Goal: Information Seeking & Learning: Understand process/instructions

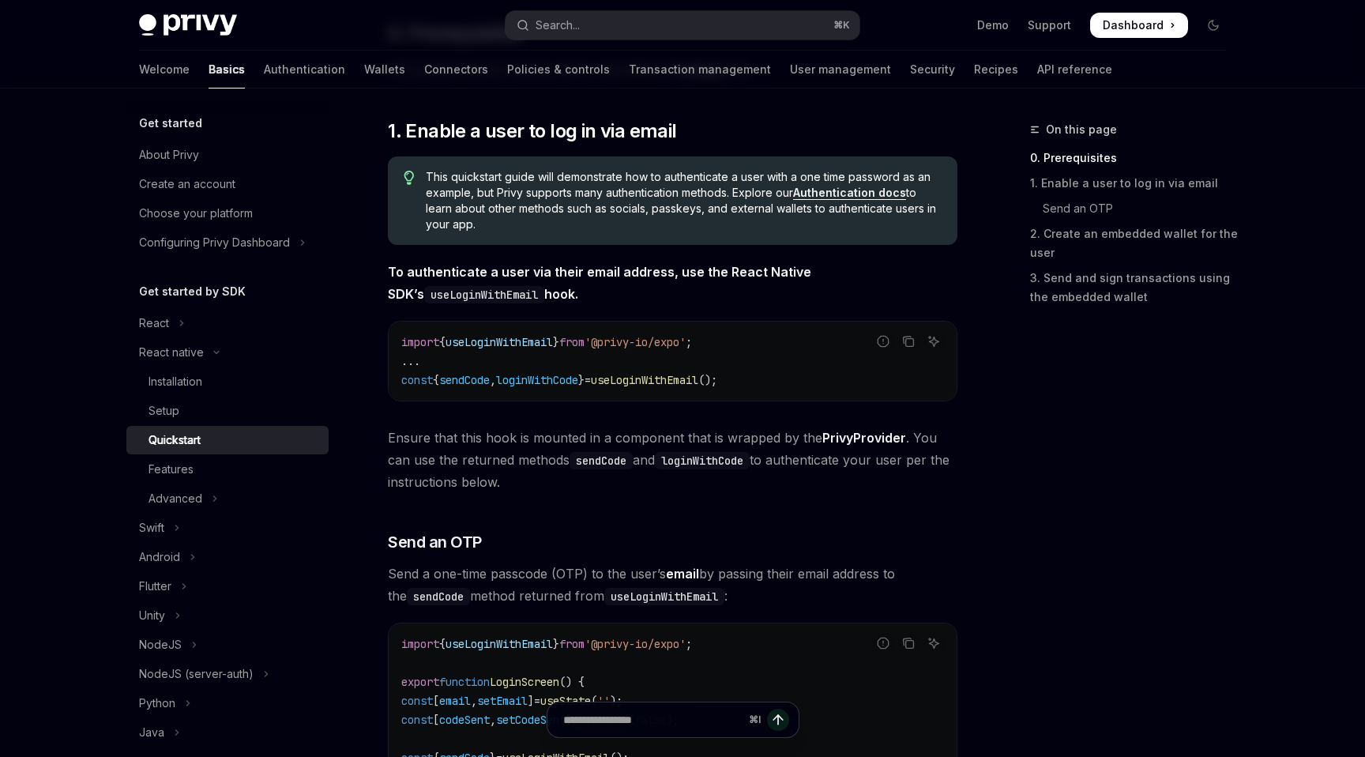
scroll to position [322, 0]
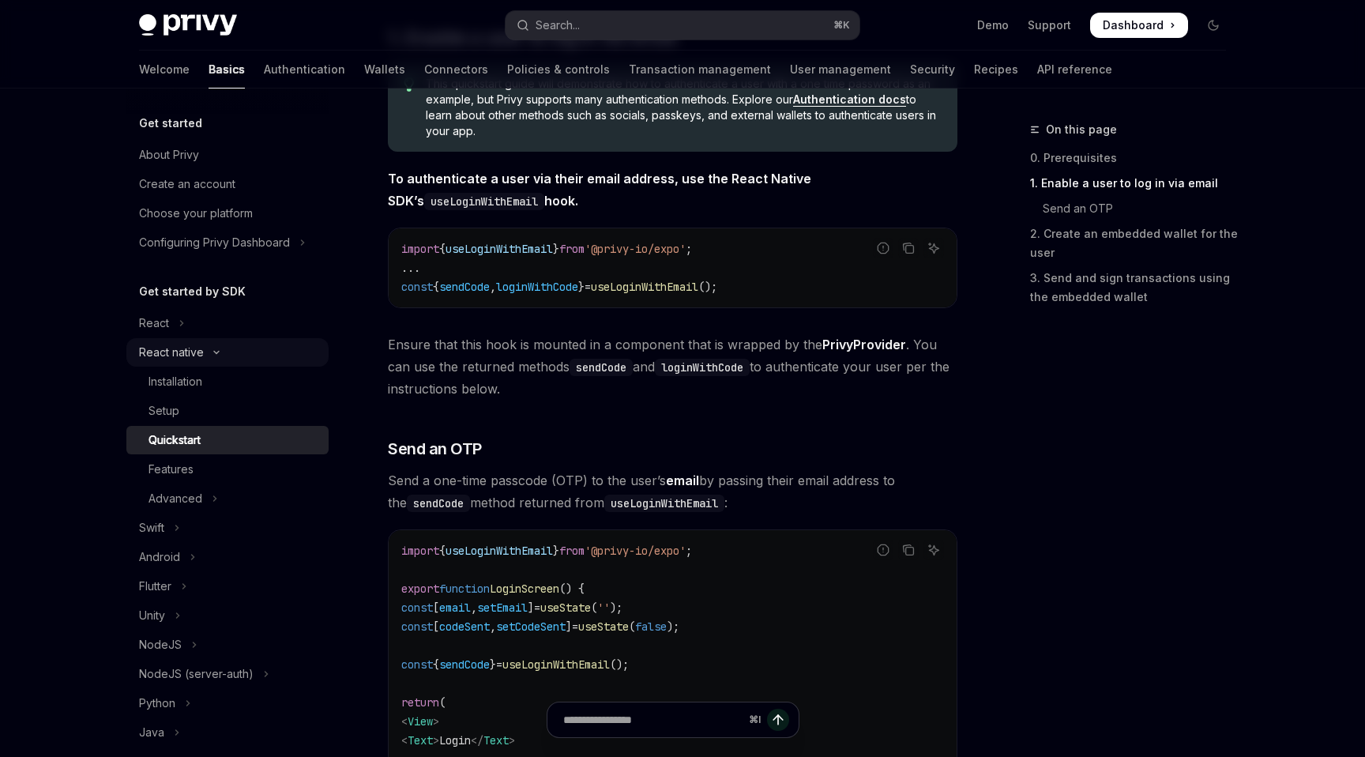
click at [205, 352] on button "React native" at bounding box center [227, 352] width 202 height 28
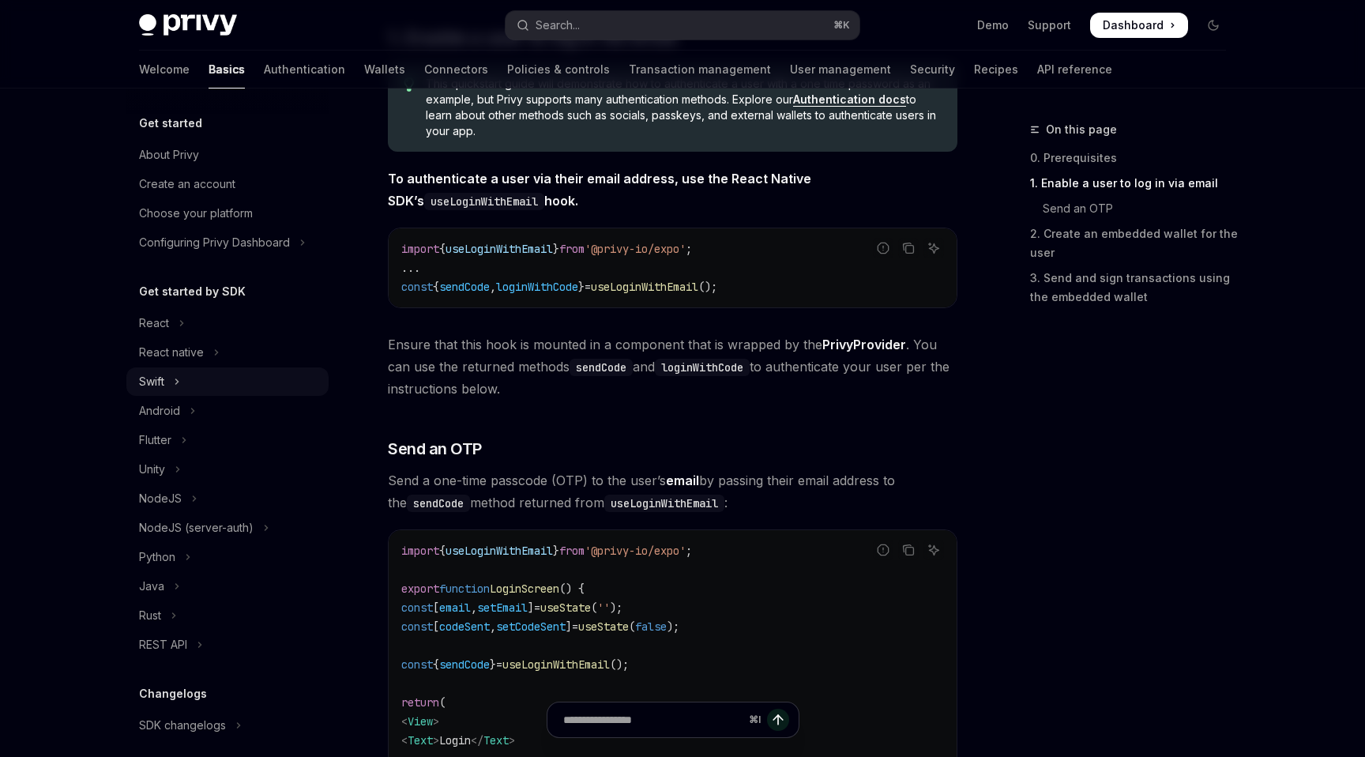
click at [172, 378] on button "Swift" at bounding box center [227, 381] width 202 height 28
type textarea "*"
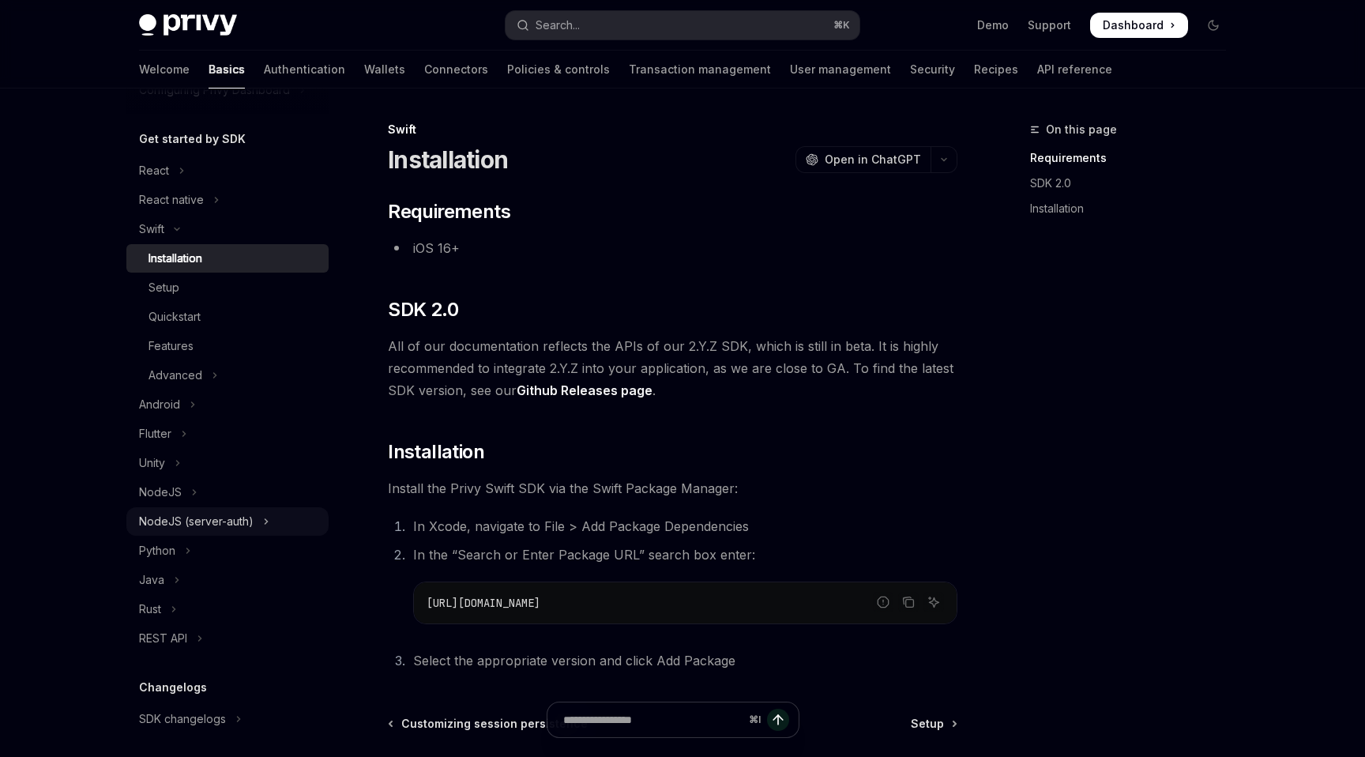
scroll to position [168, 0]
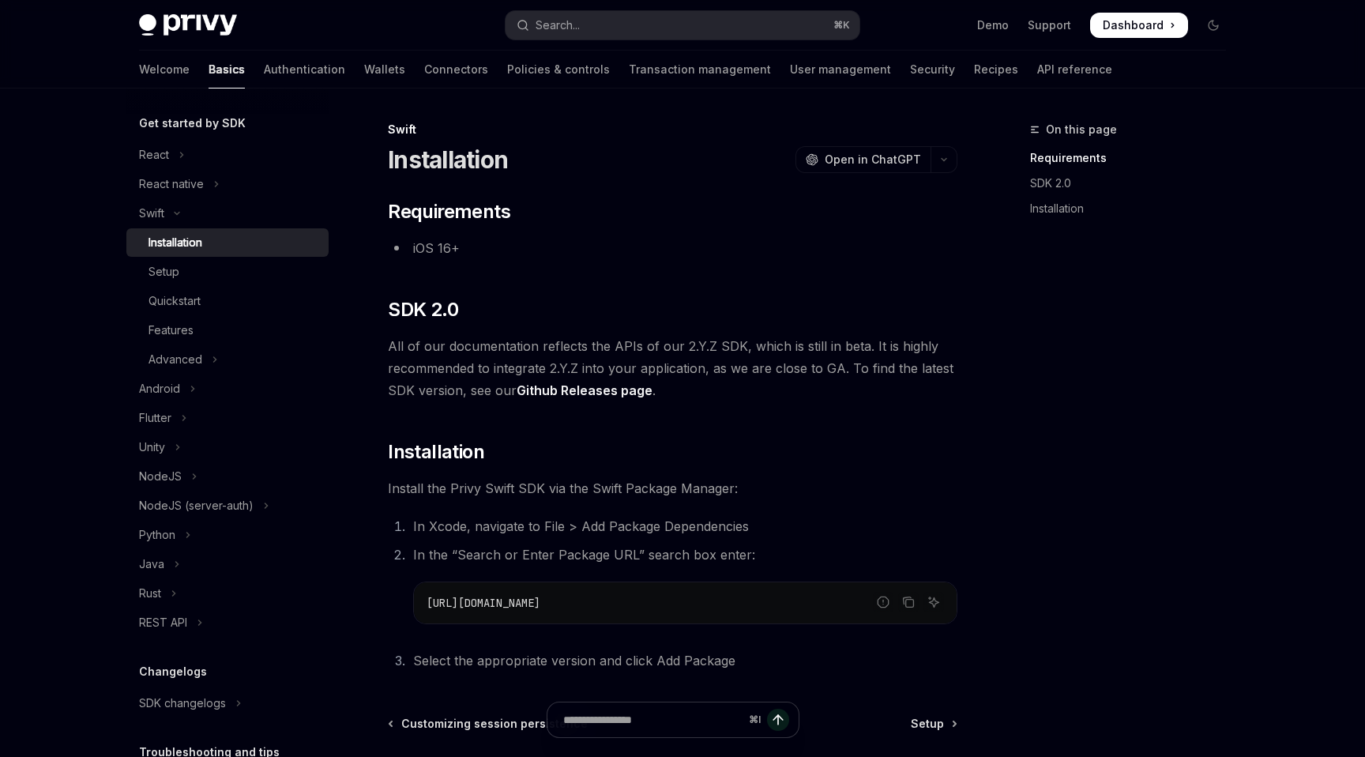
click at [622, 393] on link "Github Releases page" at bounding box center [585, 390] width 136 height 17
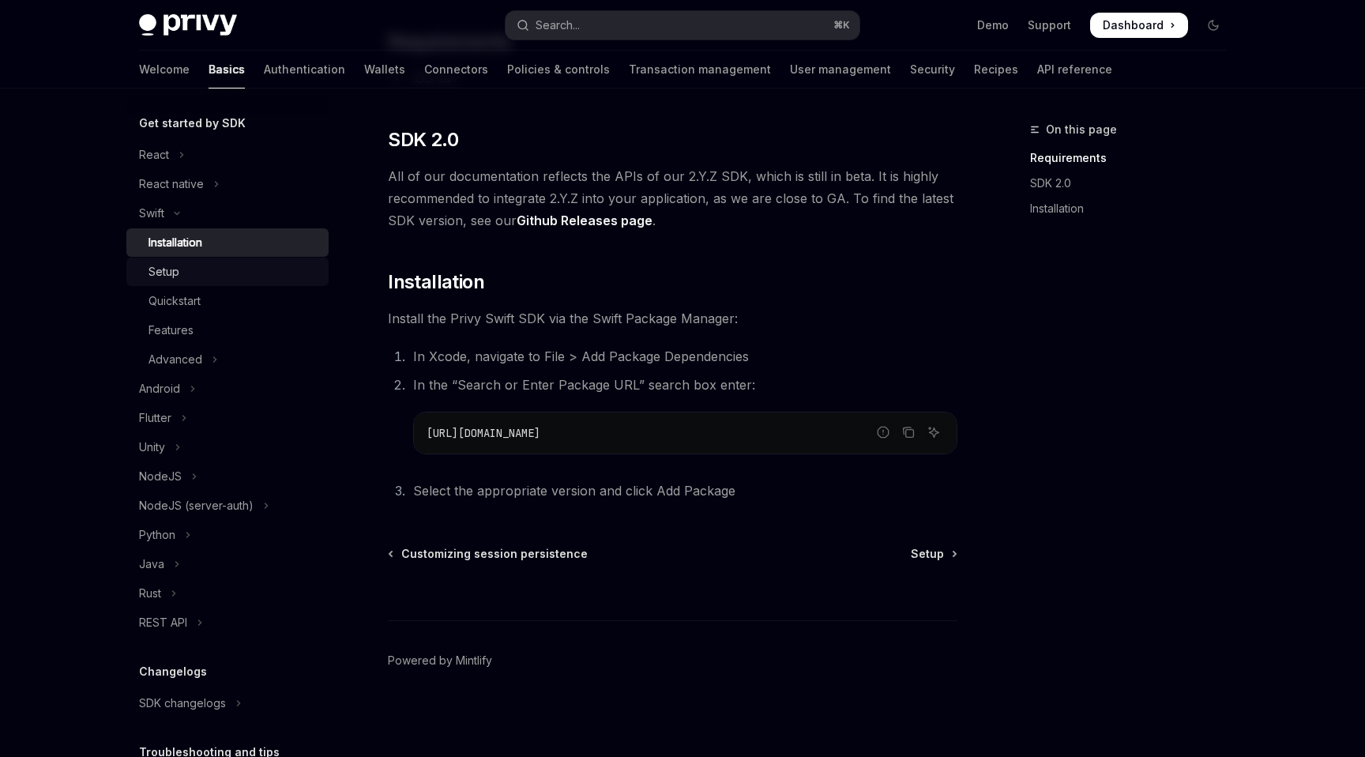
click at [184, 281] on link "Setup" at bounding box center [227, 271] width 202 height 28
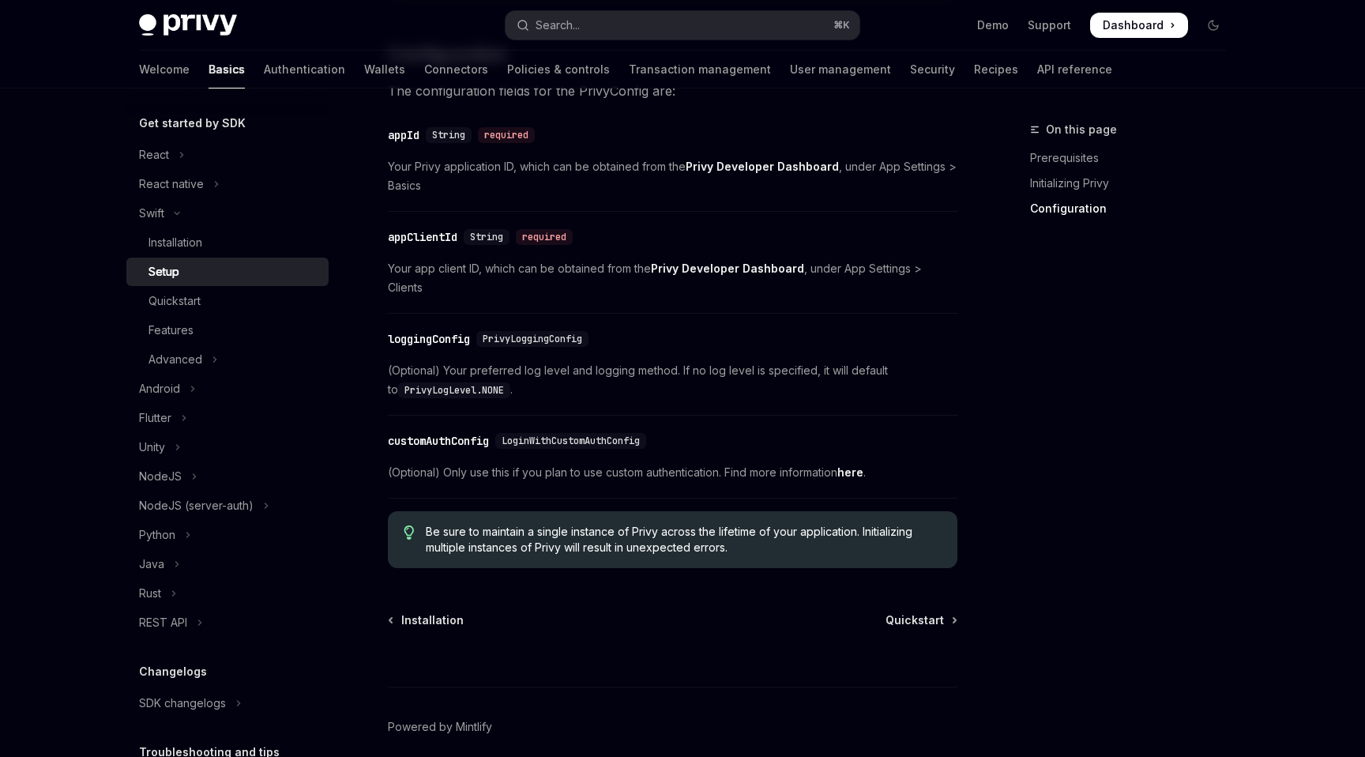
scroll to position [811, 0]
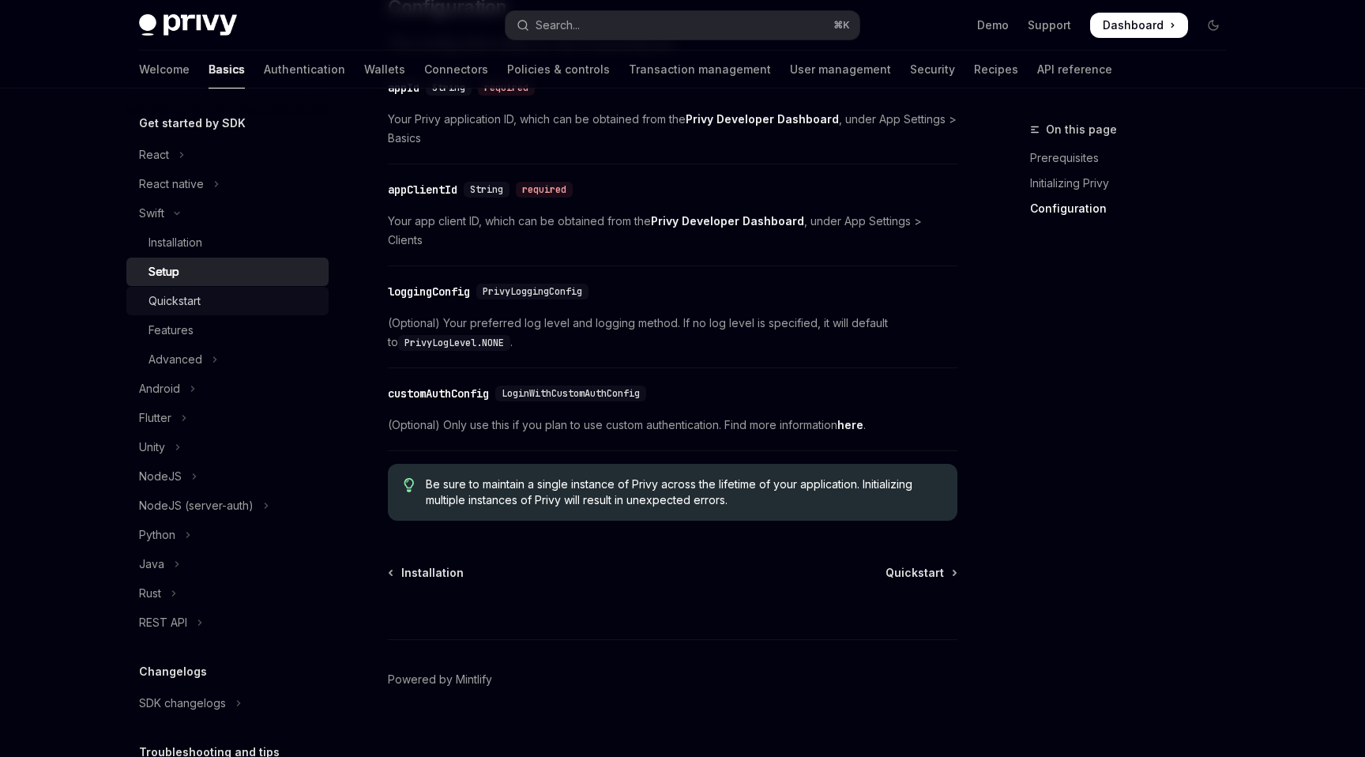
click at [198, 298] on div "Quickstart" at bounding box center [174, 300] width 52 height 19
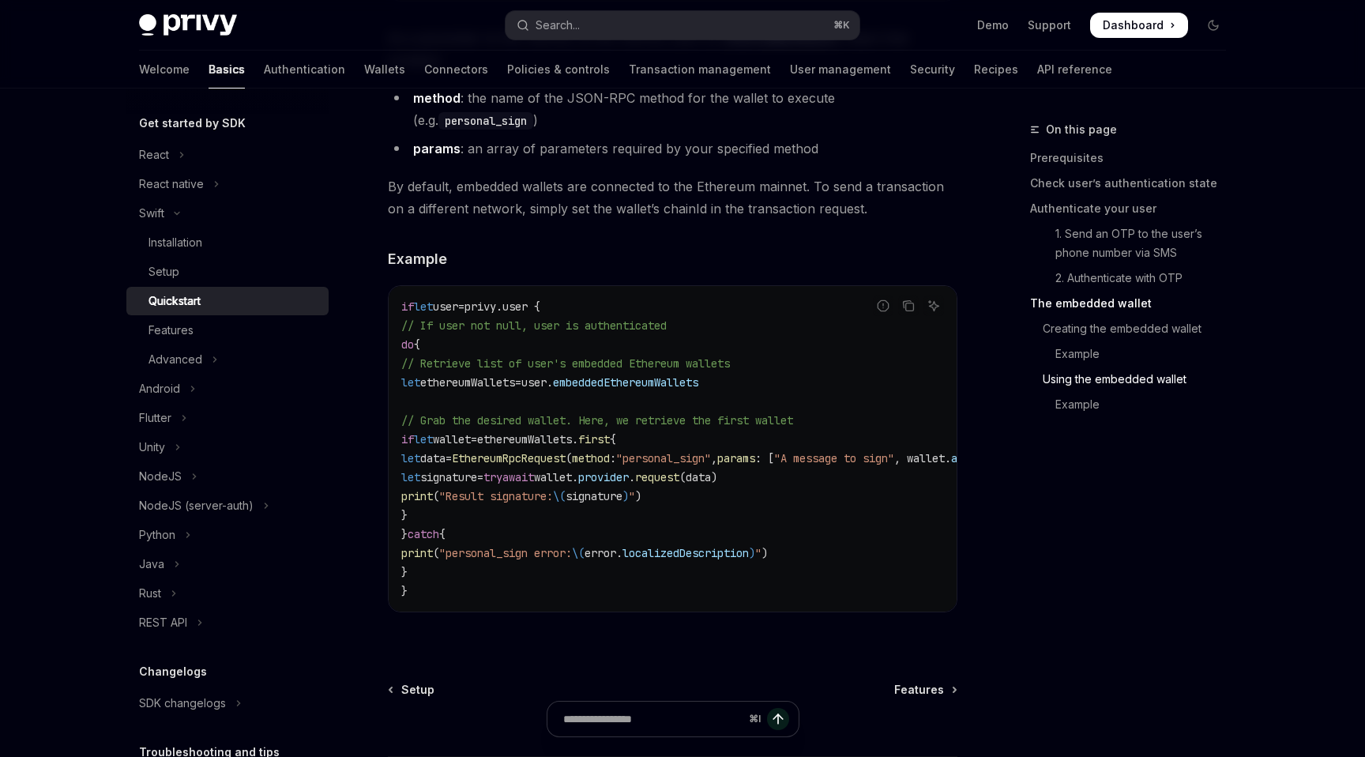
scroll to position [3231, 0]
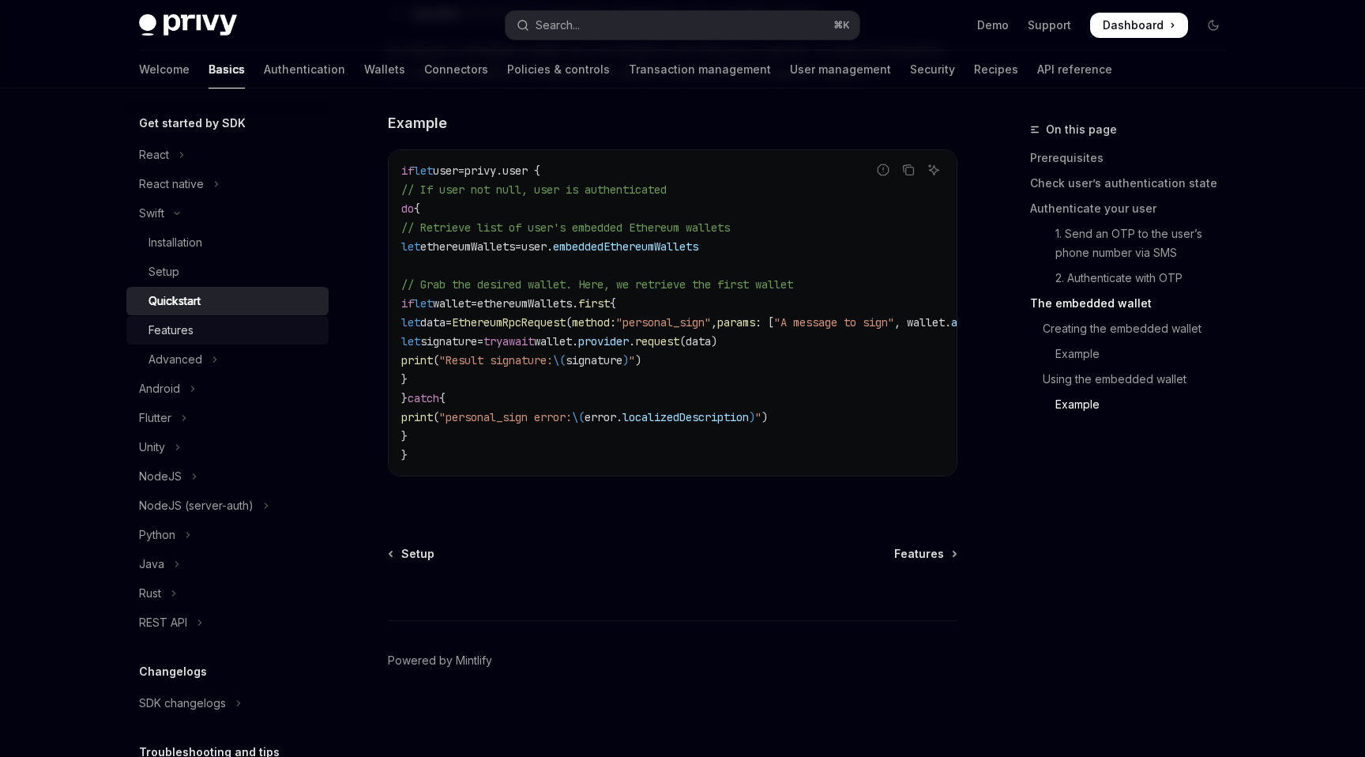
click at [236, 325] on div "Features" at bounding box center [233, 330] width 171 height 19
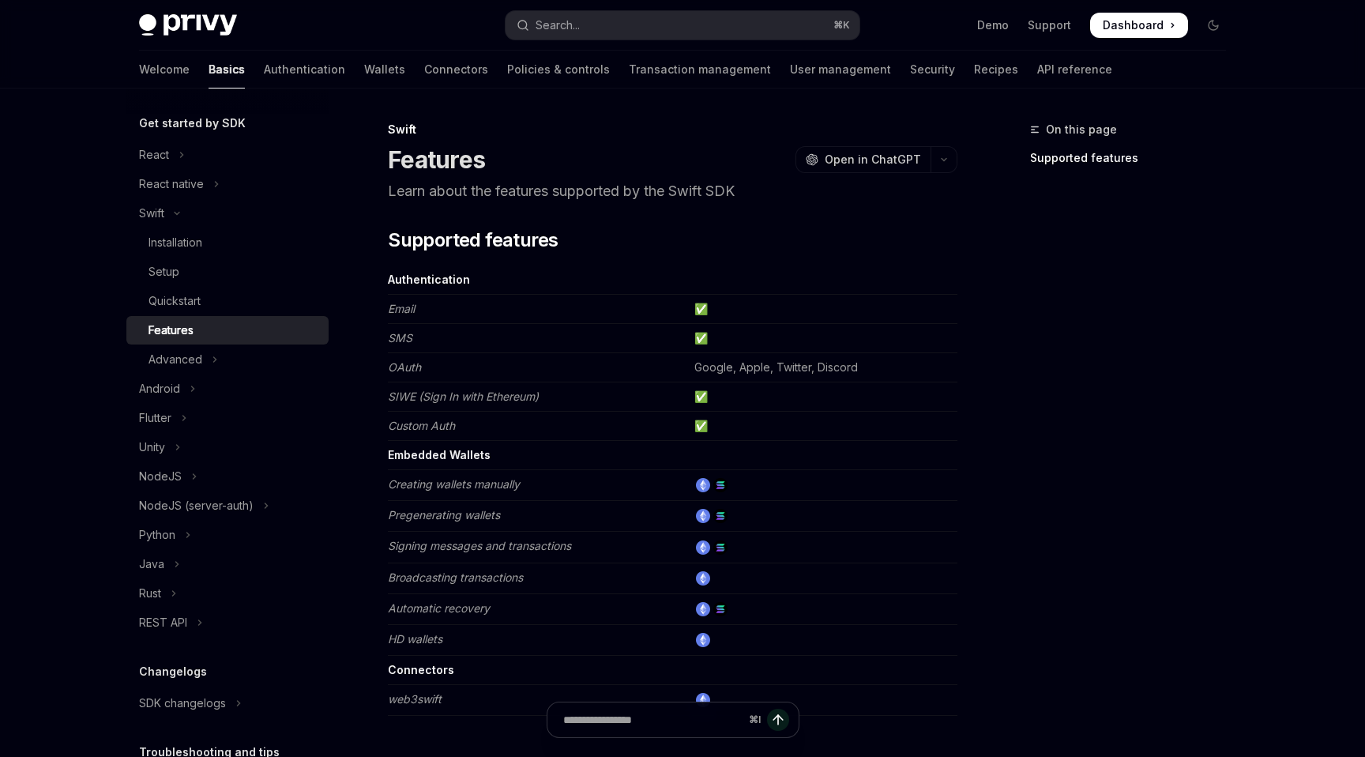
scroll to position [214, 0]
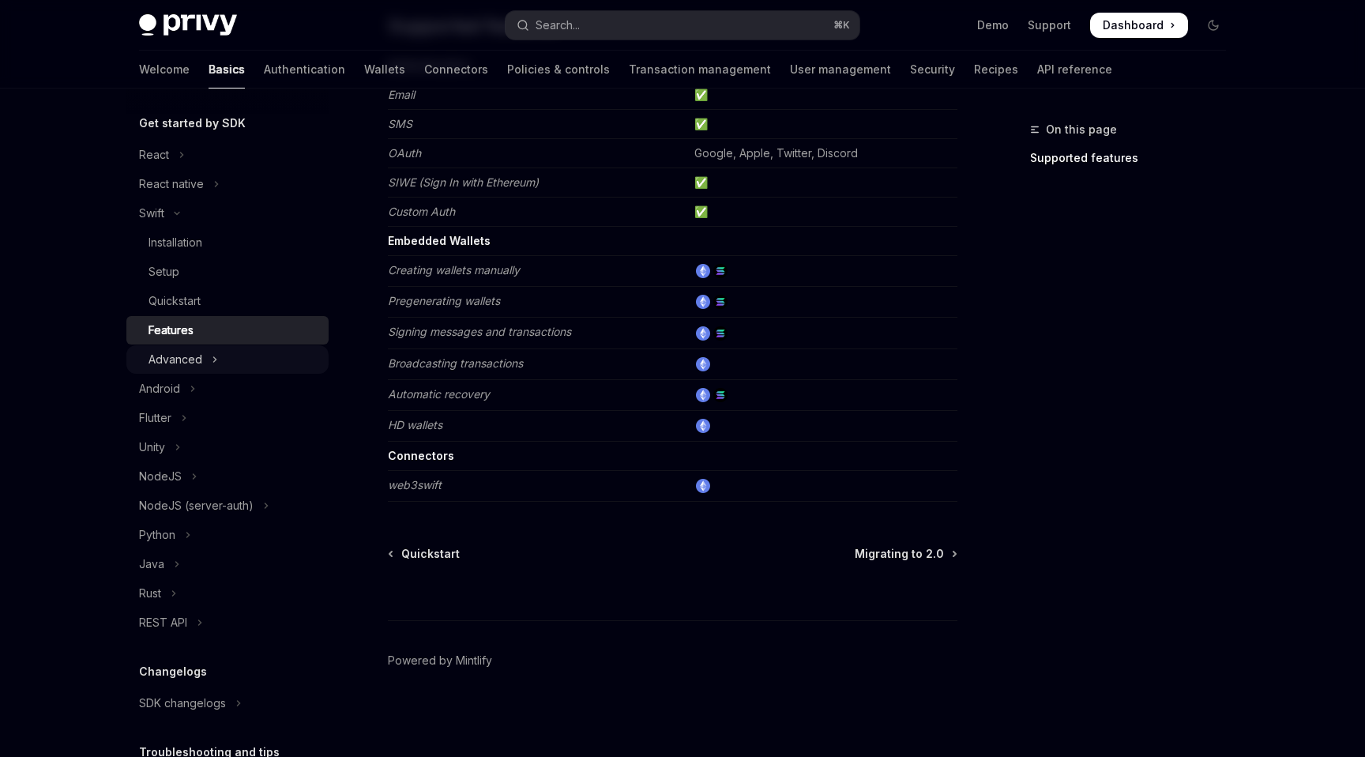
click at [191, 359] on div "Advanced" at bounding box center [175, 359] width 54 height 19
type textarea "*"
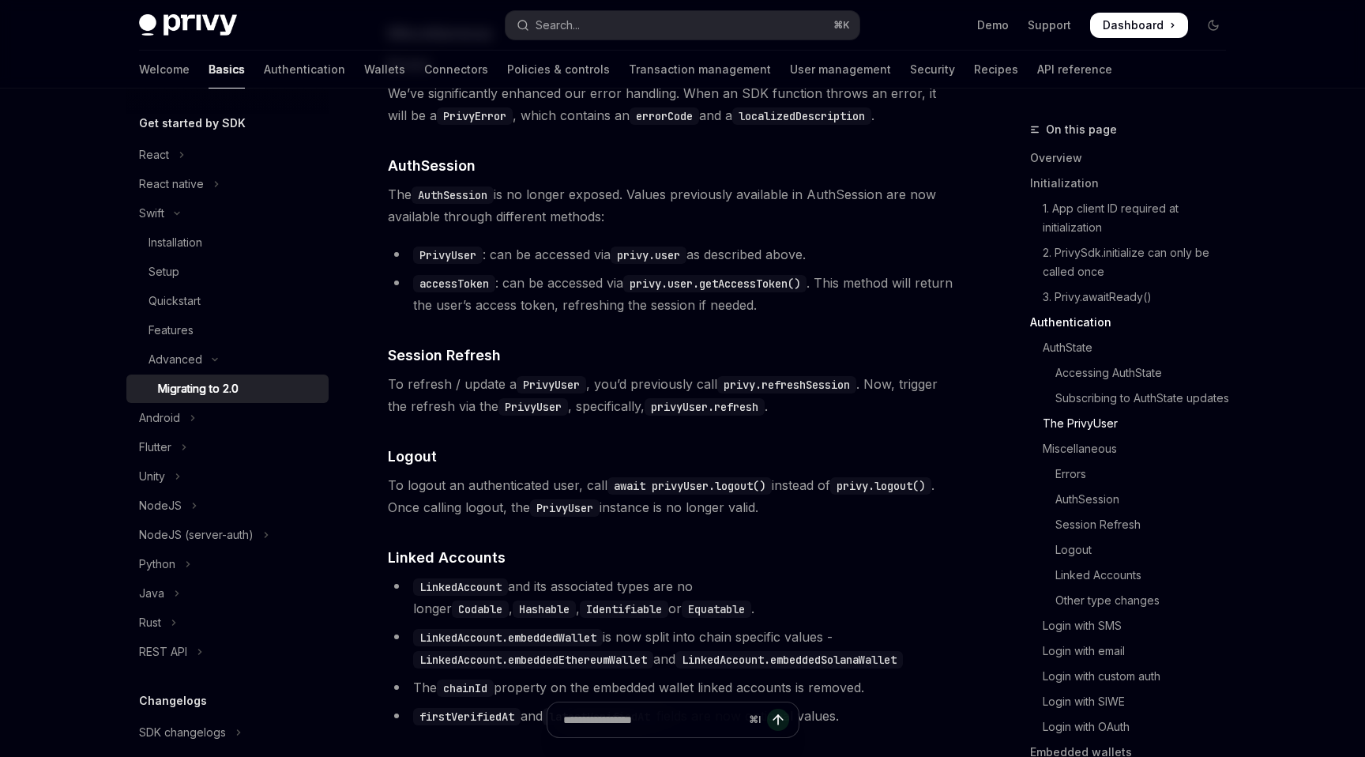
scroll to position [2861, 0]
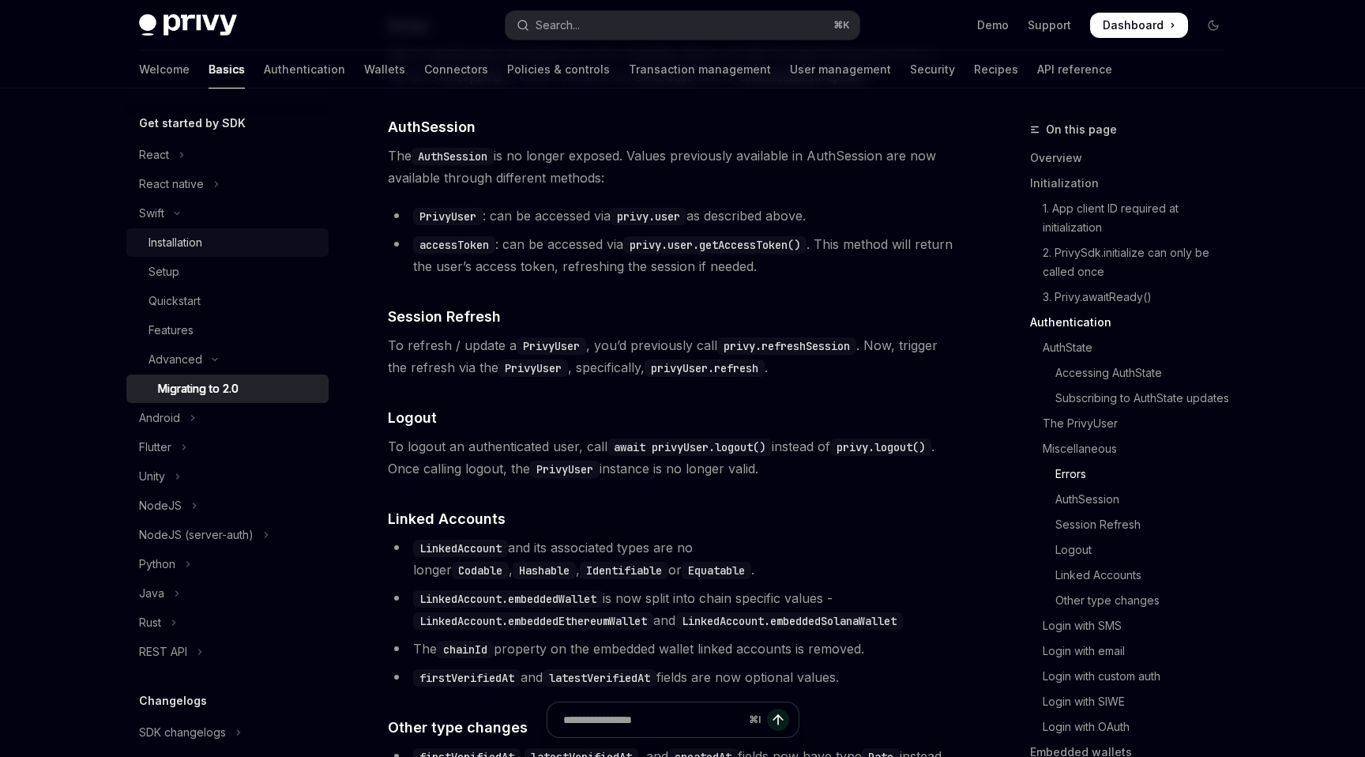
click at [185, 238] on div "Installation" at bounding box center [175, 242] width 54 height 19
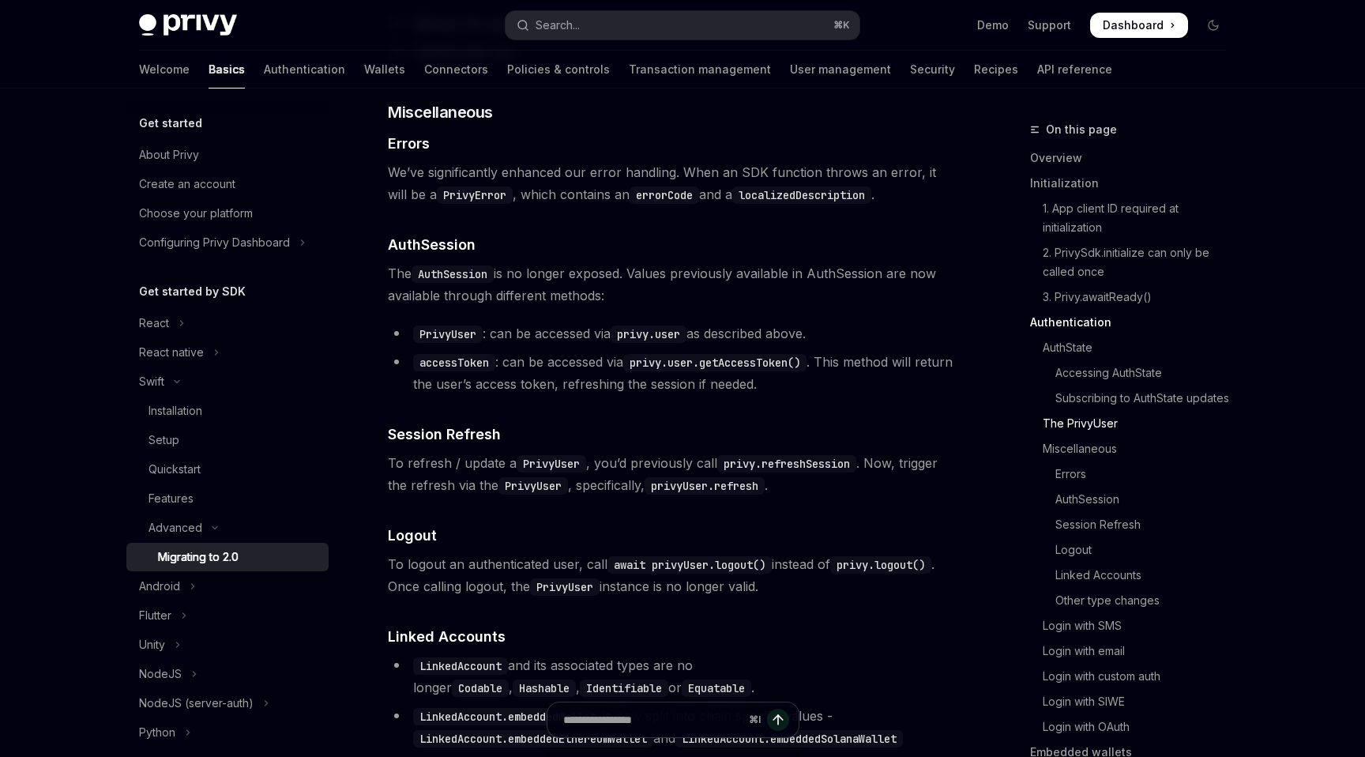
scroll to position [2740, 0]
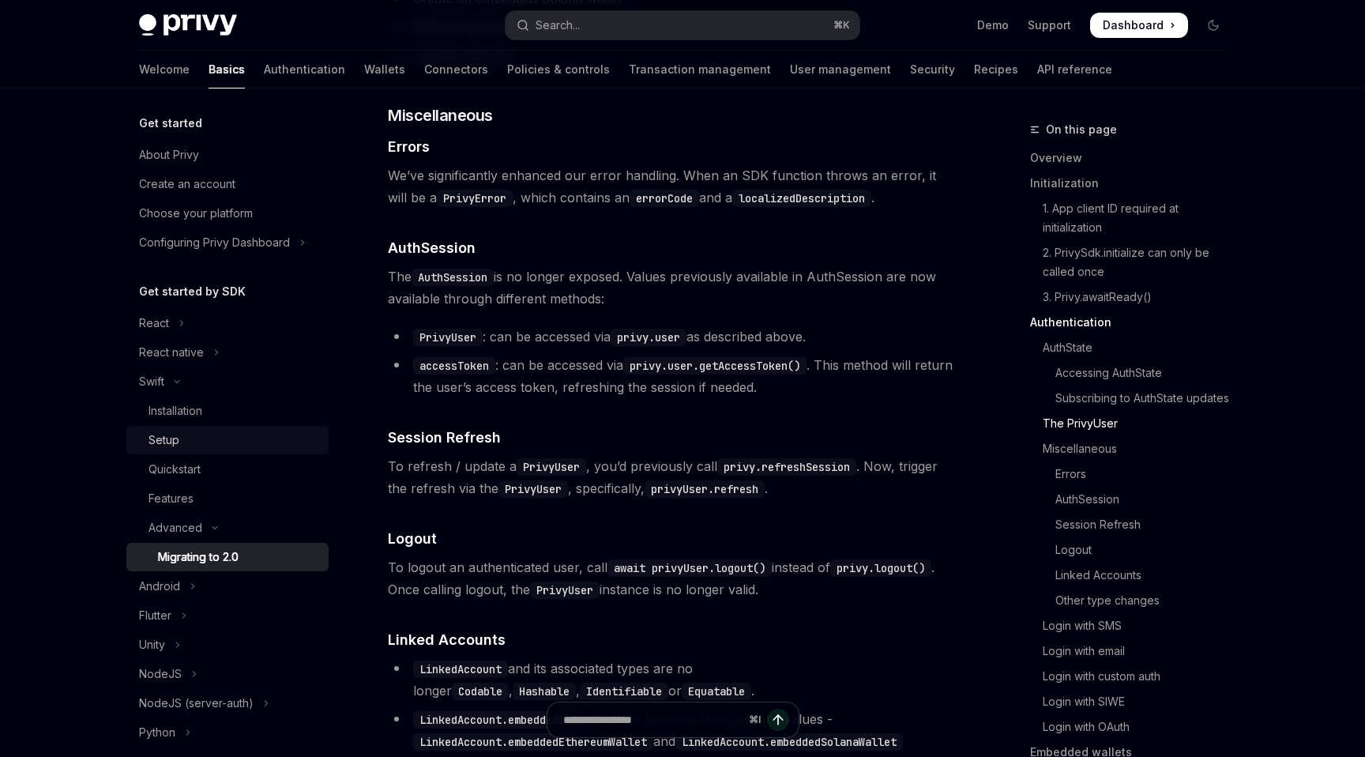
click at [176, 435] on div "Setup" at bounding box center [163, 439] width 31 height 19
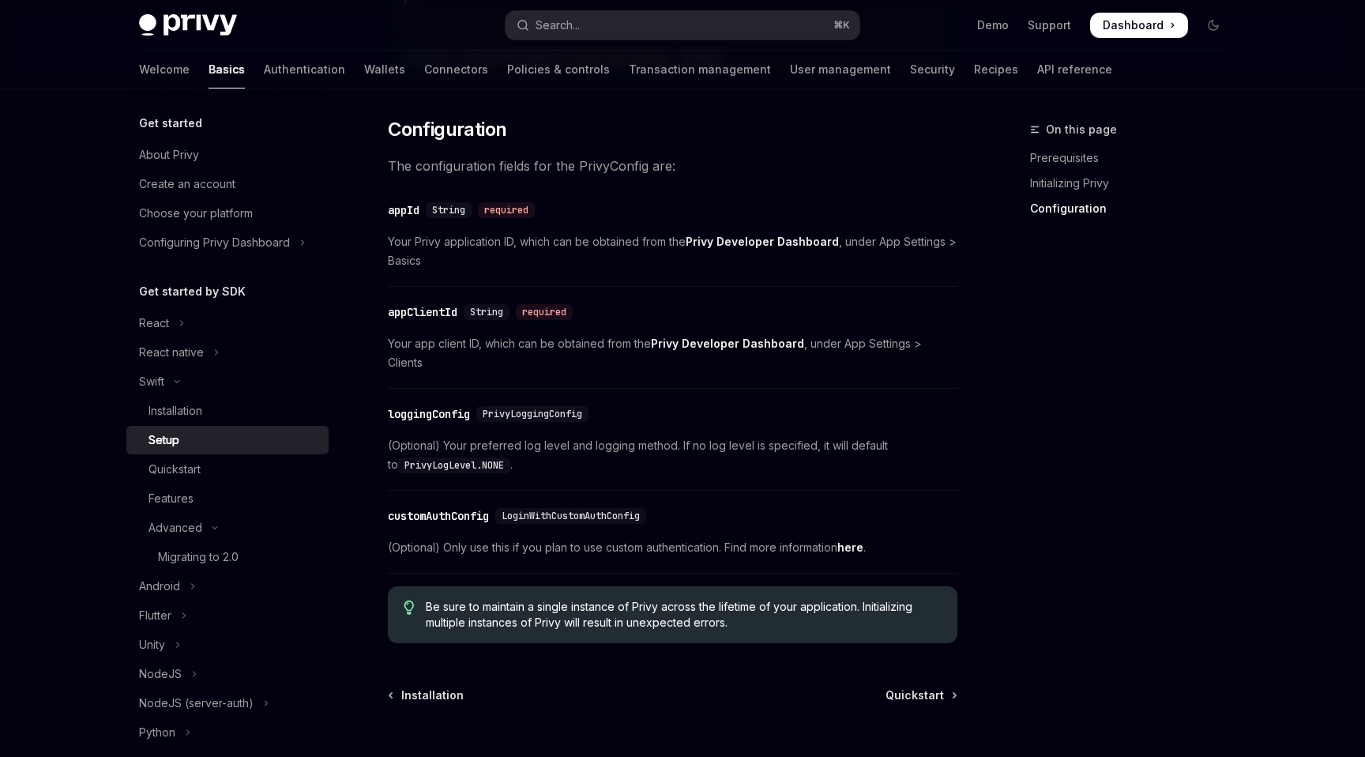
scroll to position [811, 0]
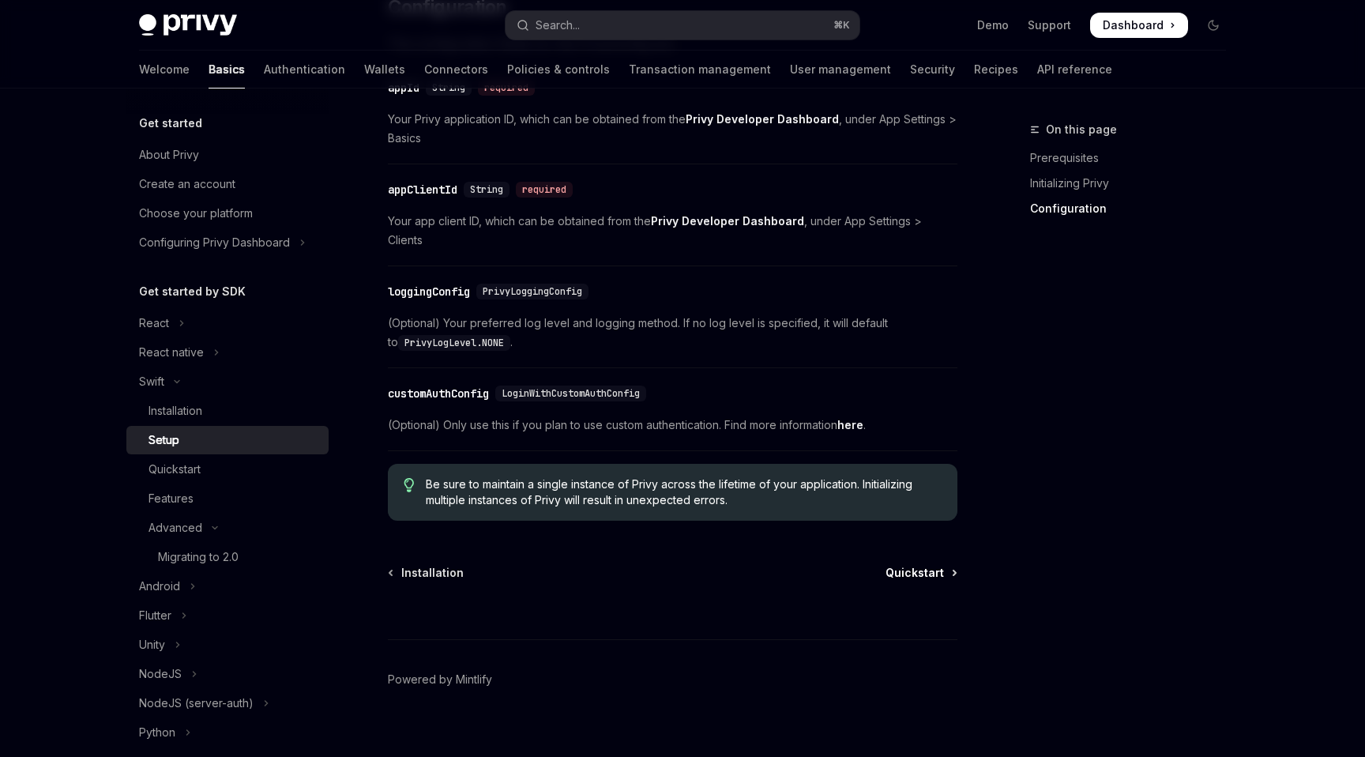
click at [907, 565] on span "Quickstart" at bounding box center [914, 573] width 58 height 16
type textarea "*"
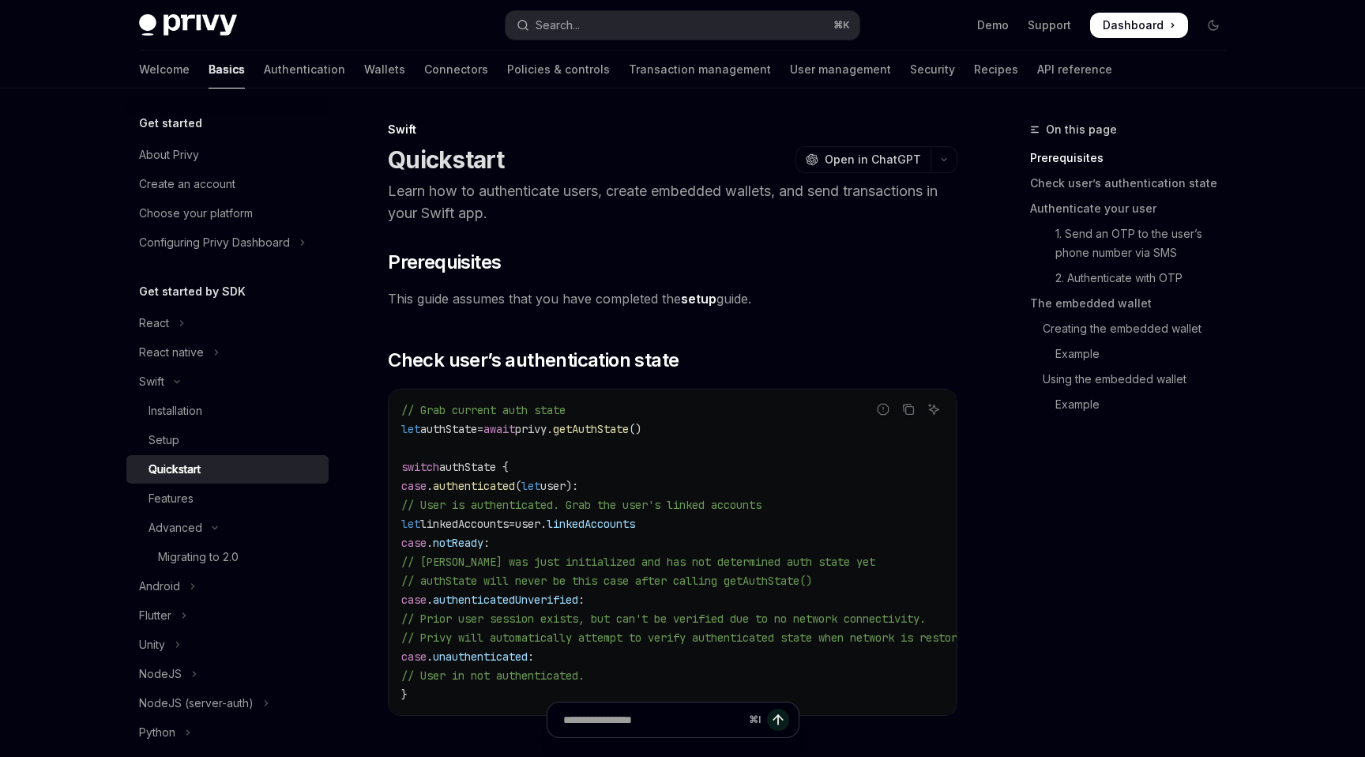
click at [618, 432] on span "getAuthState" at bounding box center [591, 429] width 76 height 14
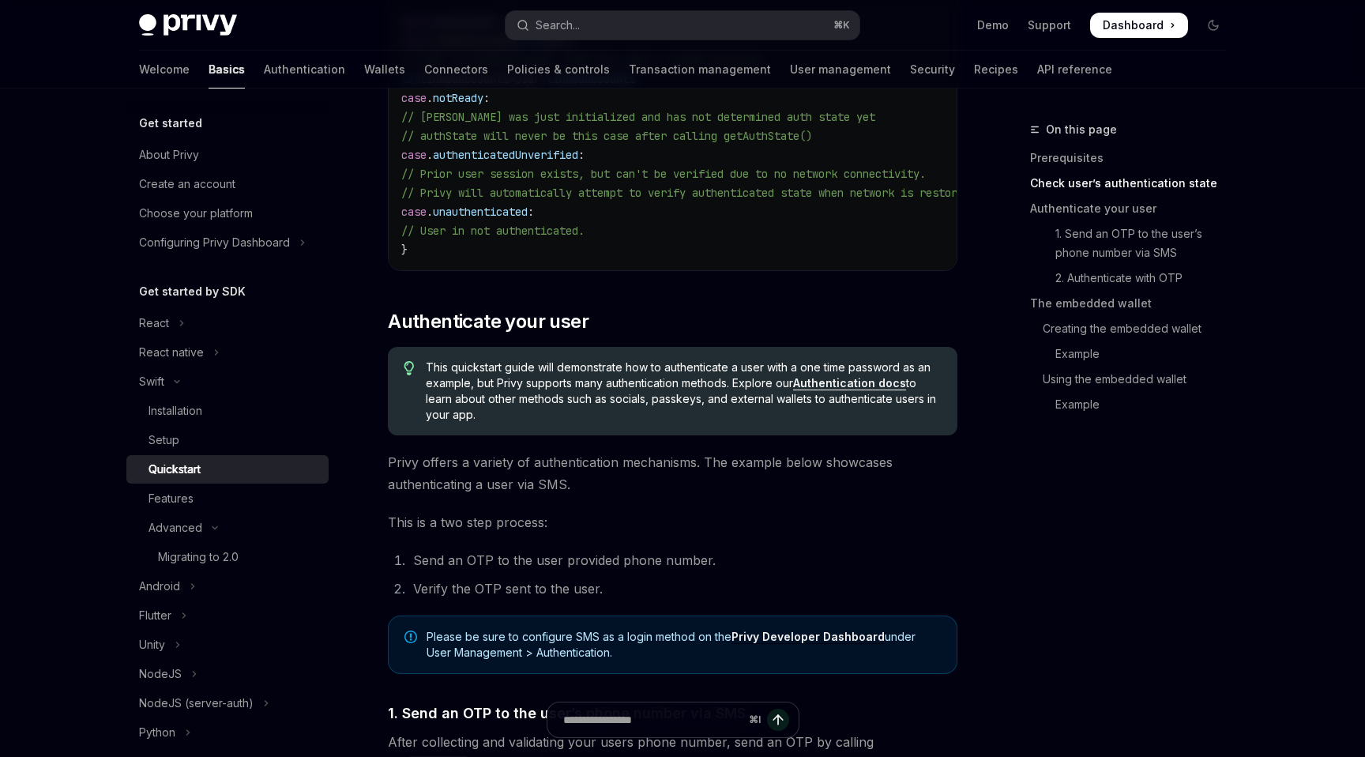
scroll to position [499, 0]
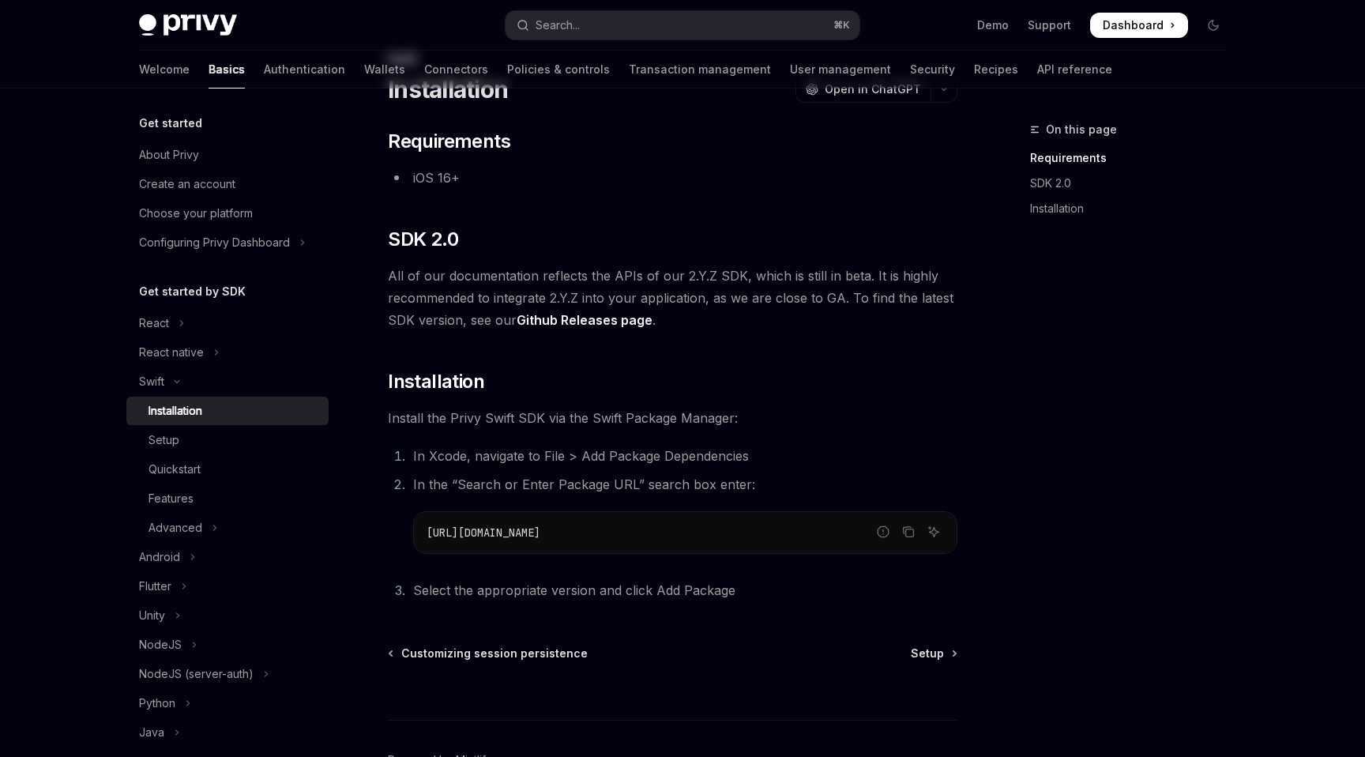
scroll to position [116, 0]
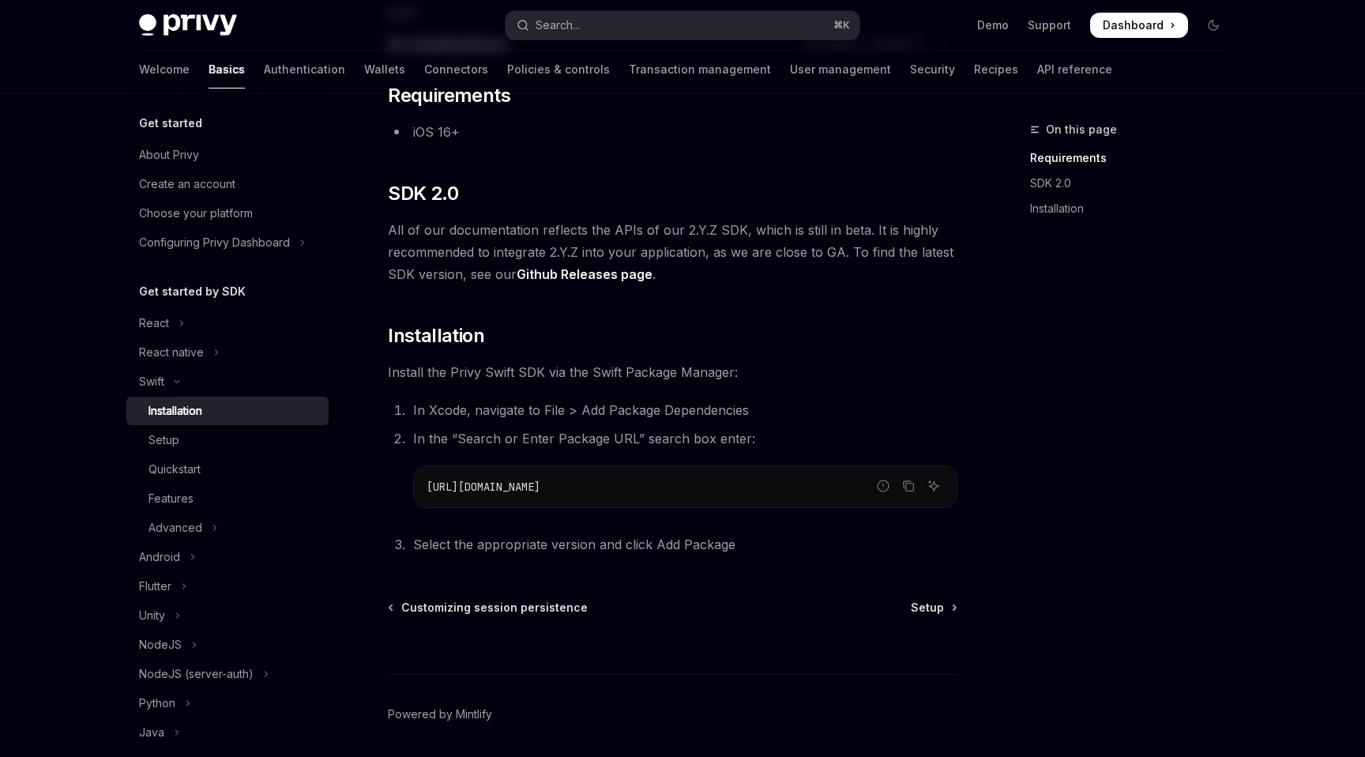
click at [540, 488] on span "[URL][DOMAIN_NAME]" at bounding box center [484, 486] width 114 height 14
copy ol "[URL][DOMAIN_NAME]"
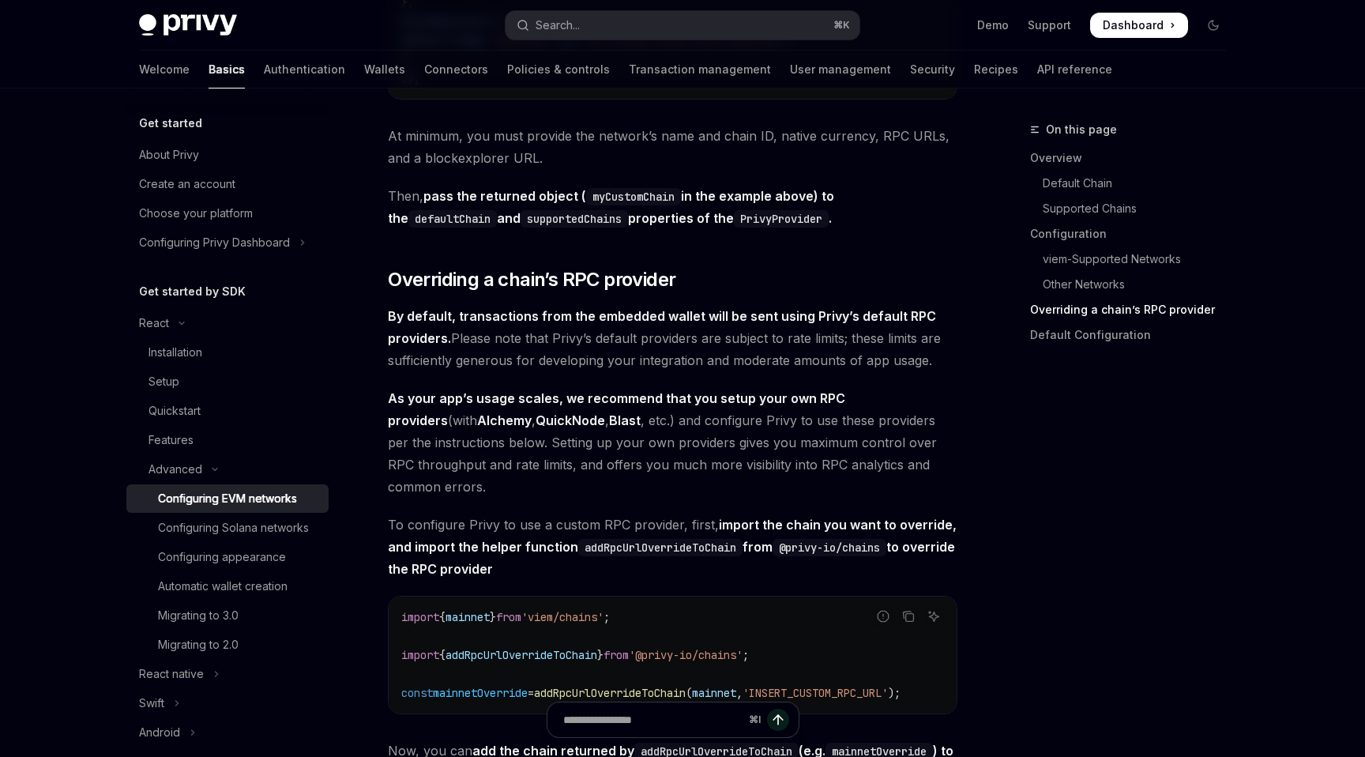
scroll to position [2338, 0]
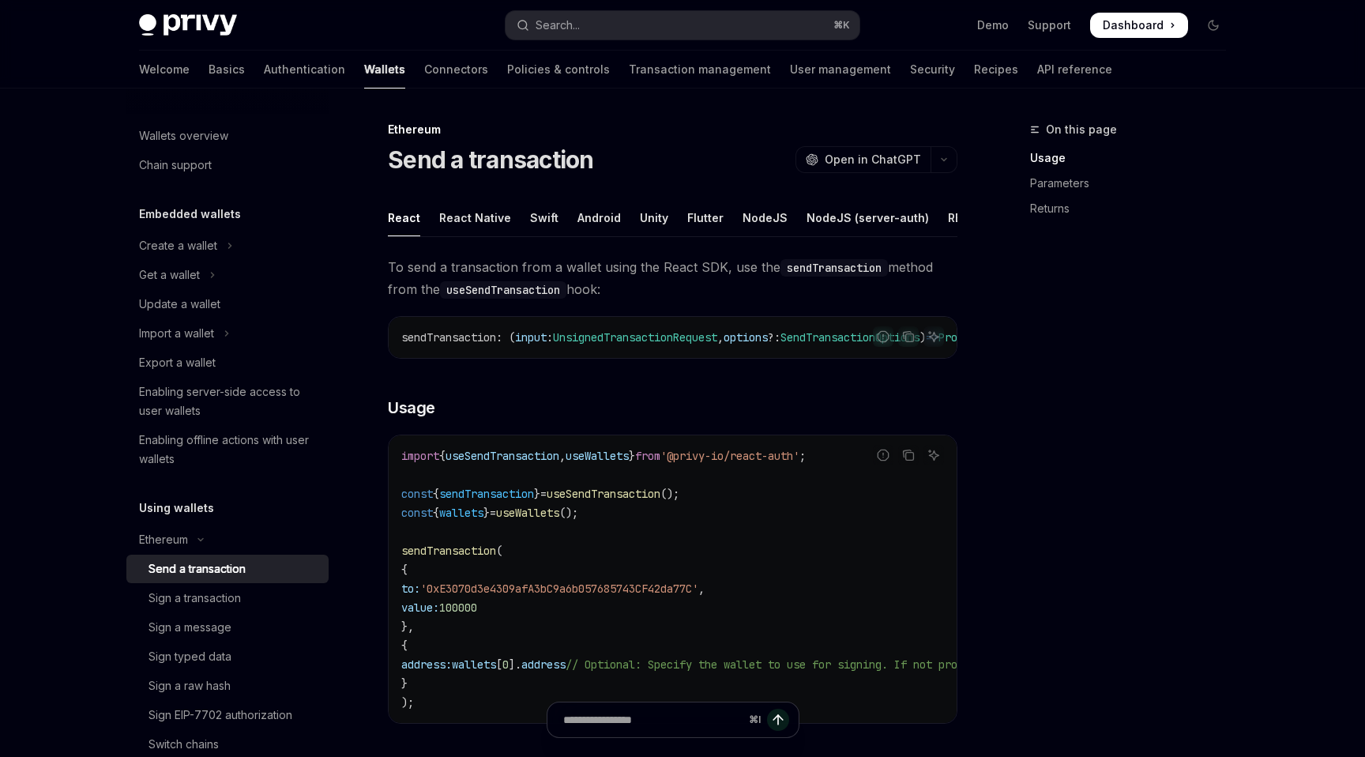
scroll to position [359, 0]
